Goal: Information Seeking & Learning: Learn about a topic

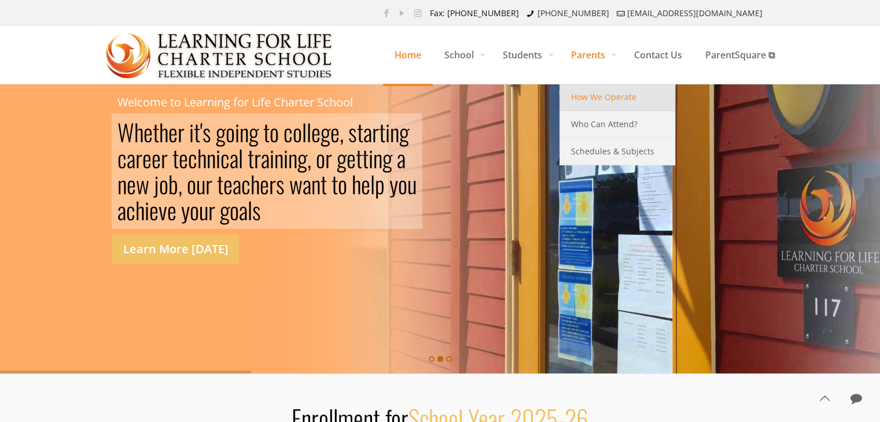
click at [580, 94] on span "How We Operate" at bounding box center [603, 97] width 65 height 15
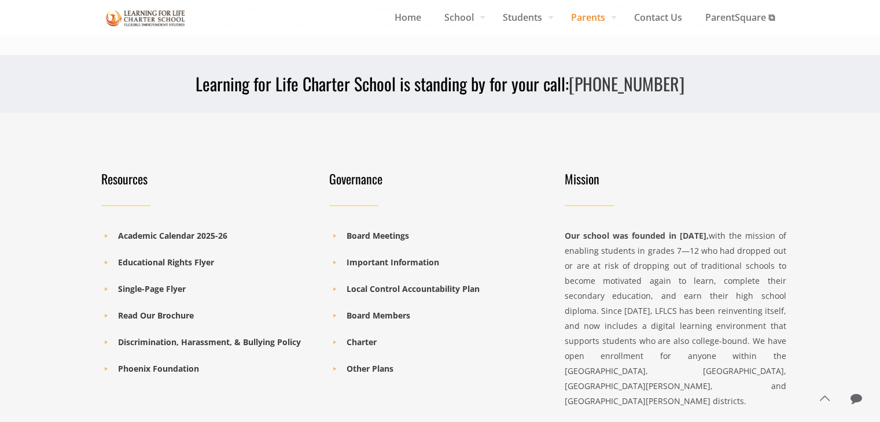
scroll to position [1360, 0]
click at [169, 309] on b "Read Our Brochure" at bounding box center [156, 314] width 76 height 11
click at [194, 336] on b "Discrimination, Harassment, & Bullying Policy" at bounding box center [209, 341] width 183 height 11
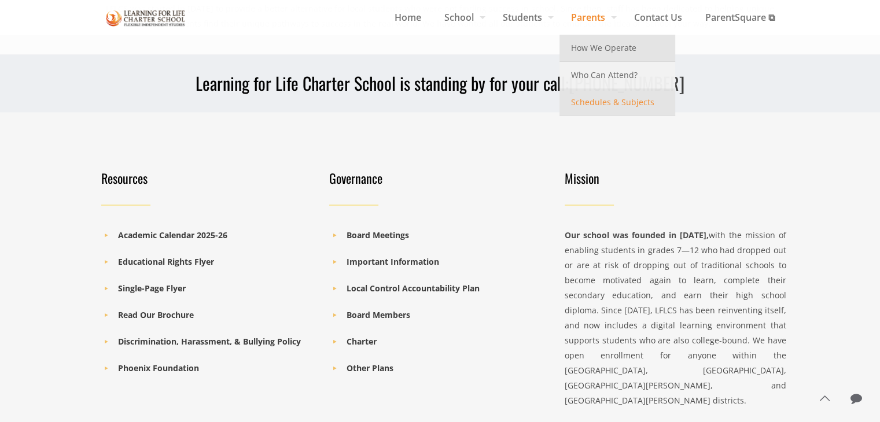
click at [592, 98] on span "Schedules & Subjects" at bounding box center [612, 102] width 83 height 15
